Goal: Use online tool/utility: Utilize a website feature to perform a specific function

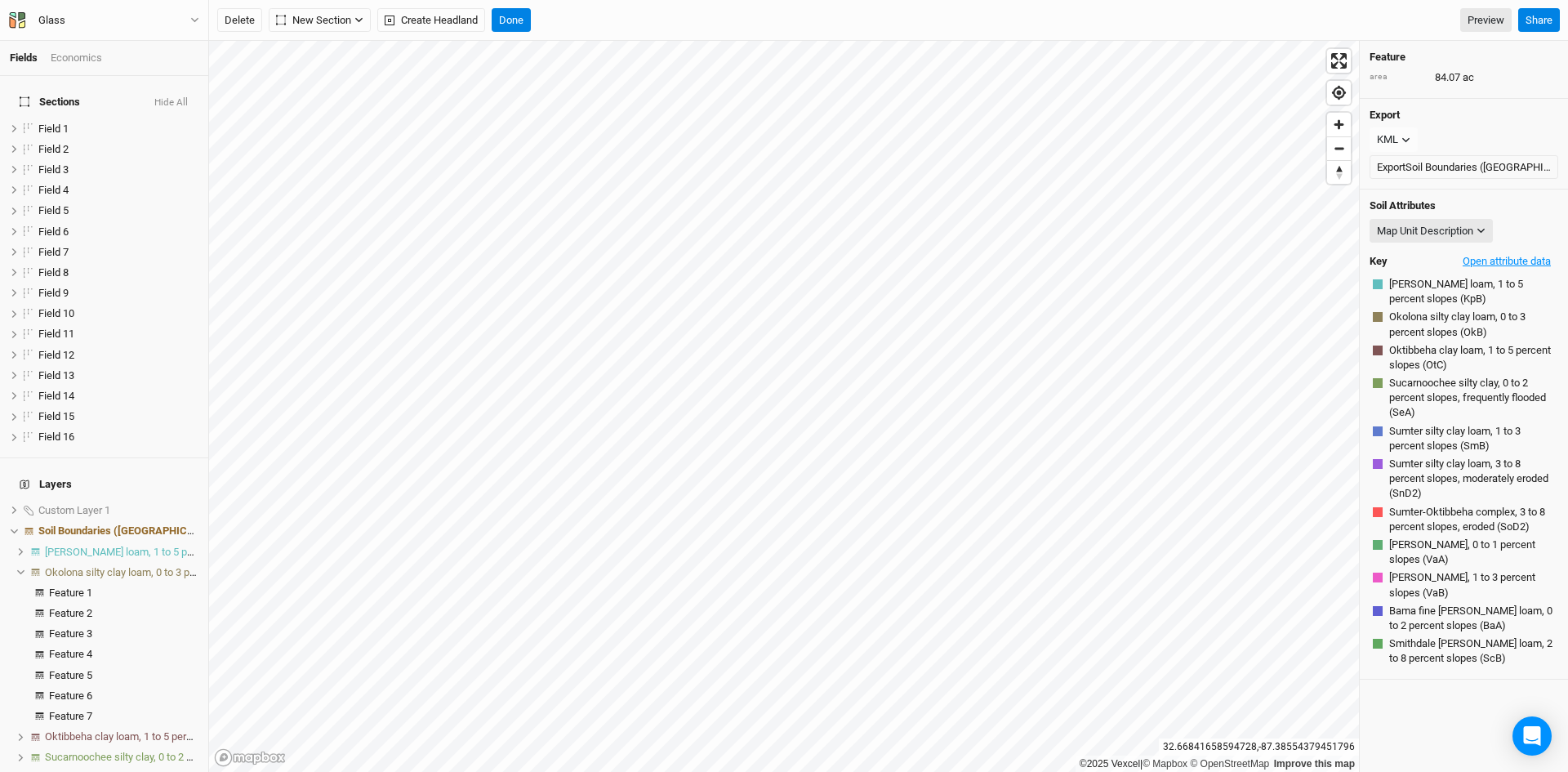
click at [1517, 259] on button "Open attribute data" at bounding box center [1506, 261] width 103 height 25
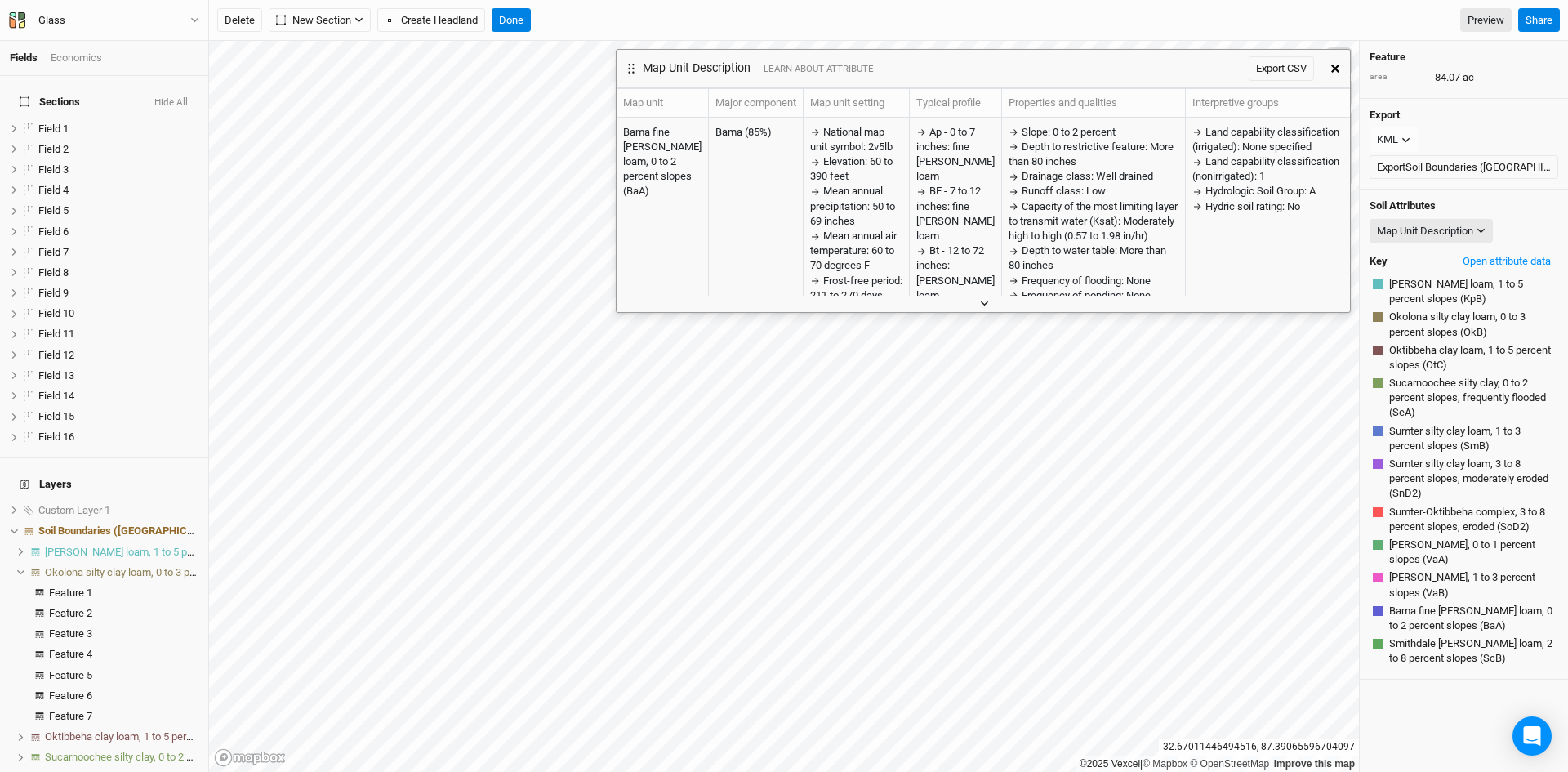
click at [984, 307] on button "button" at bounding box center [983, 303] width 27 height 17
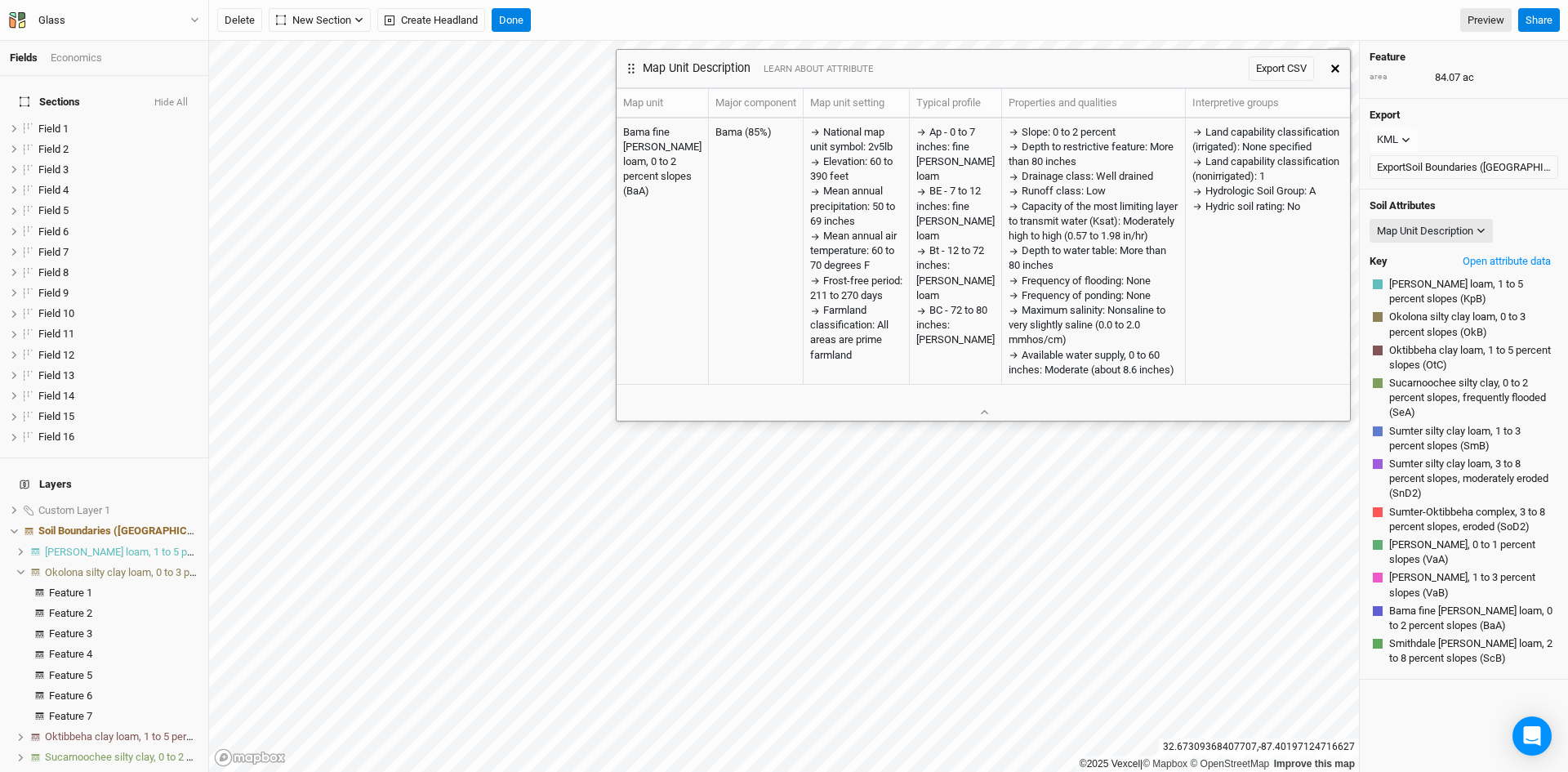
click at [1331, 72] on icon "button" at bounding box center [1335, 68] width 8 height 8
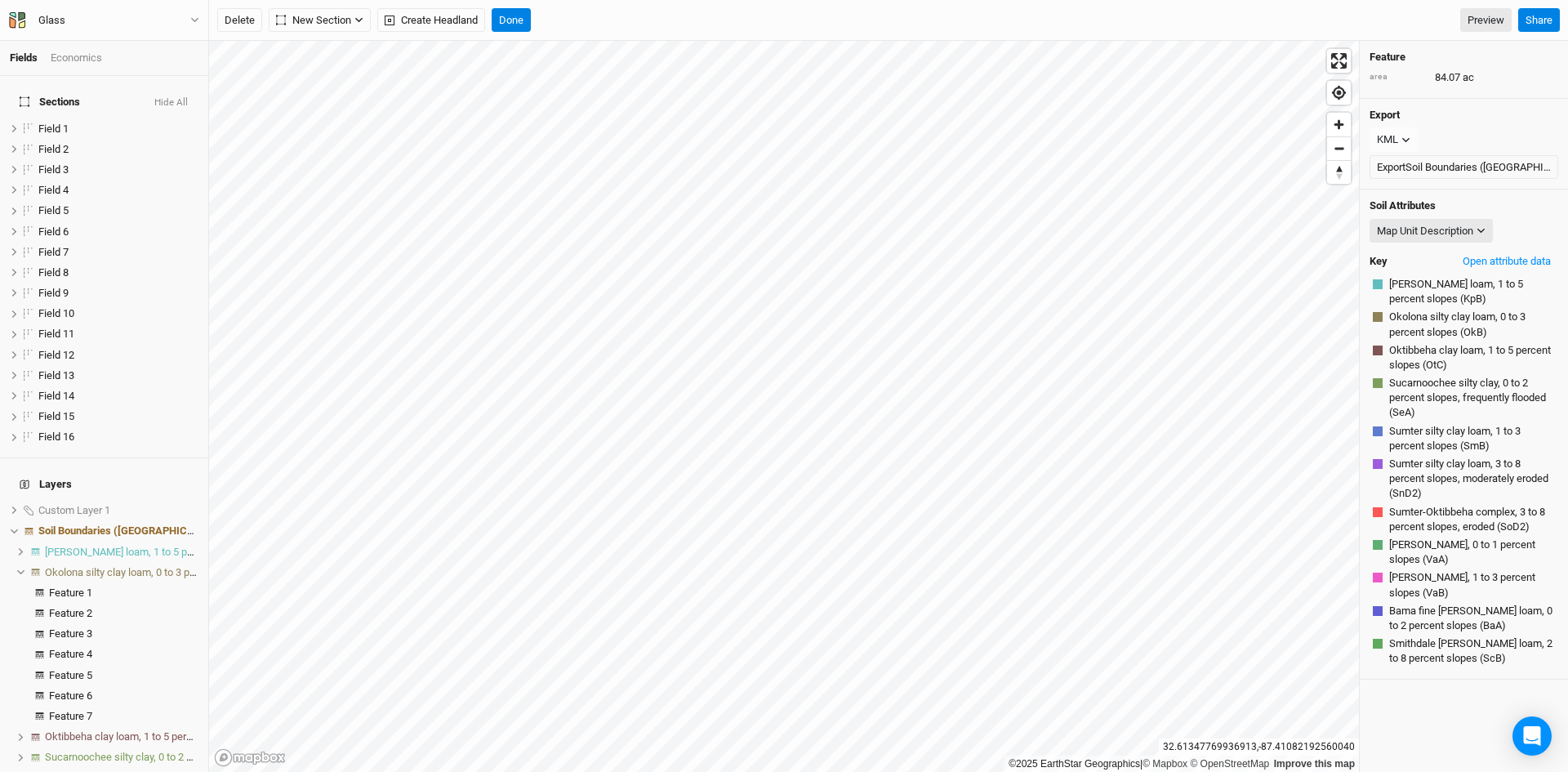
click at [682, 771] on html "Fields Economics Sections Hide All Field 1 hide Field 2 hide Field 3 hide Field…" at bounding box center [784, 386] width 1568 height 772
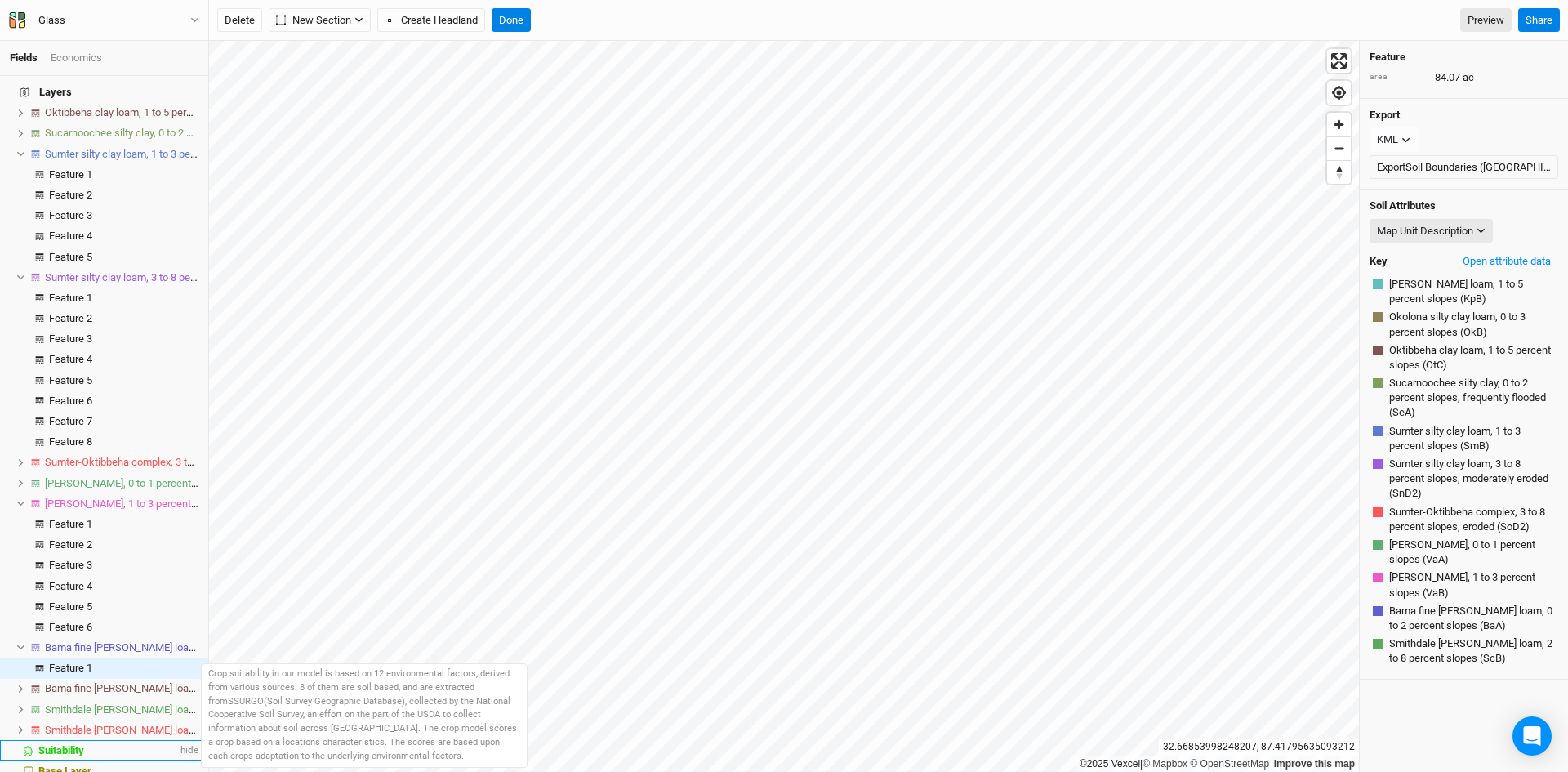
click at [63, 745] on span "Suitability" at bounding box center [61, 750] width 45 height 12
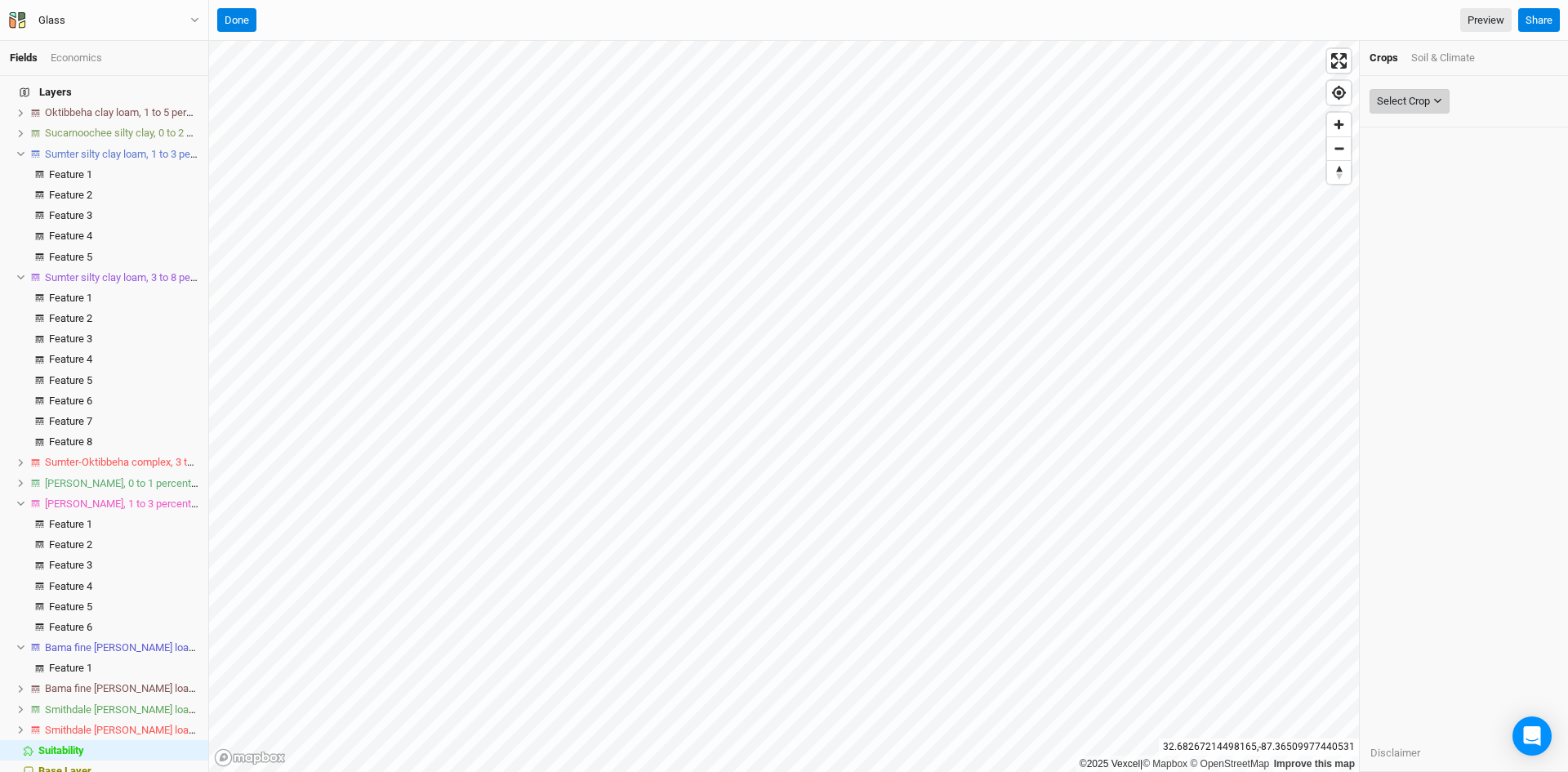
click at [1423, 92] on button "Select Crop" at bounding box center [1409, 101] width 80 height 25
click at [1426, 53] on div "Soil & Climate" at bounding box center [1443, 59] width 64 height 15
click at [1418, 98] on div "Select Attribute" at bounding box center [1411, 101] width 71 height 16
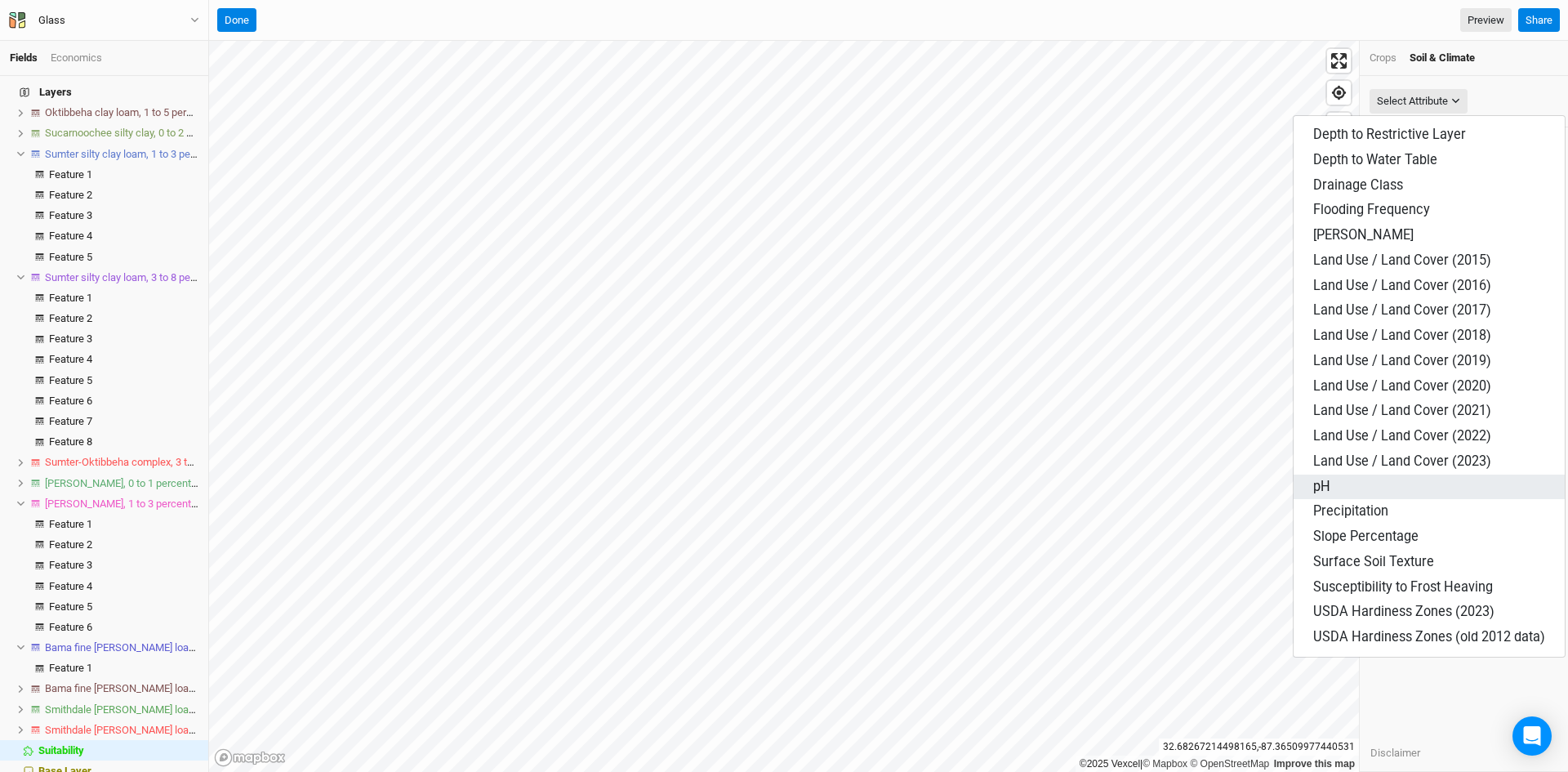
click at [1326, 490] on span "pH" at bounding box center [1322, 486] width 17 height 15
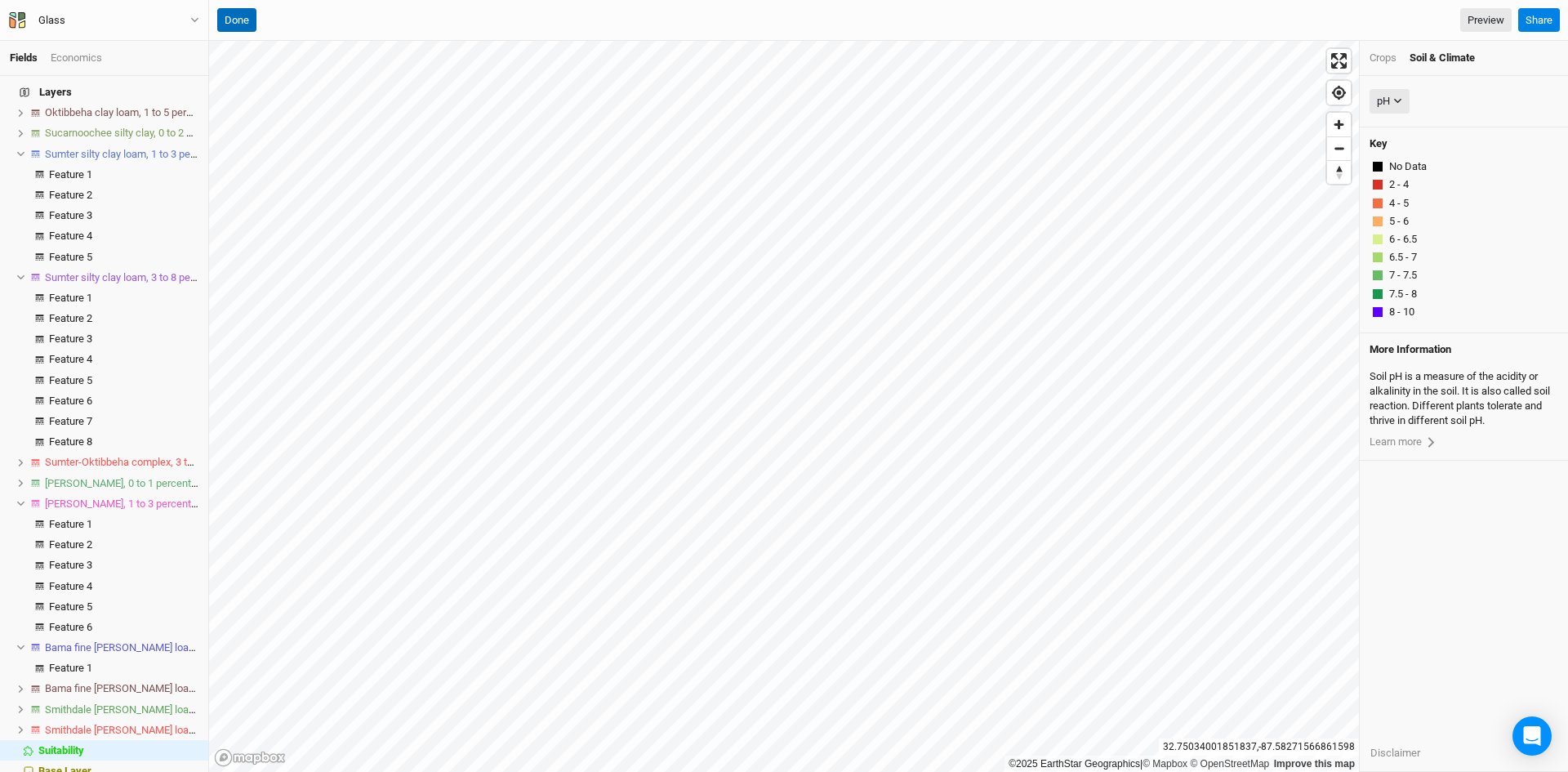
click at [241, 18] on button "Done" at bounding box center [237, 21] width 40 height 25
